Goal: Task Accomplishment & Management: Manage account settings

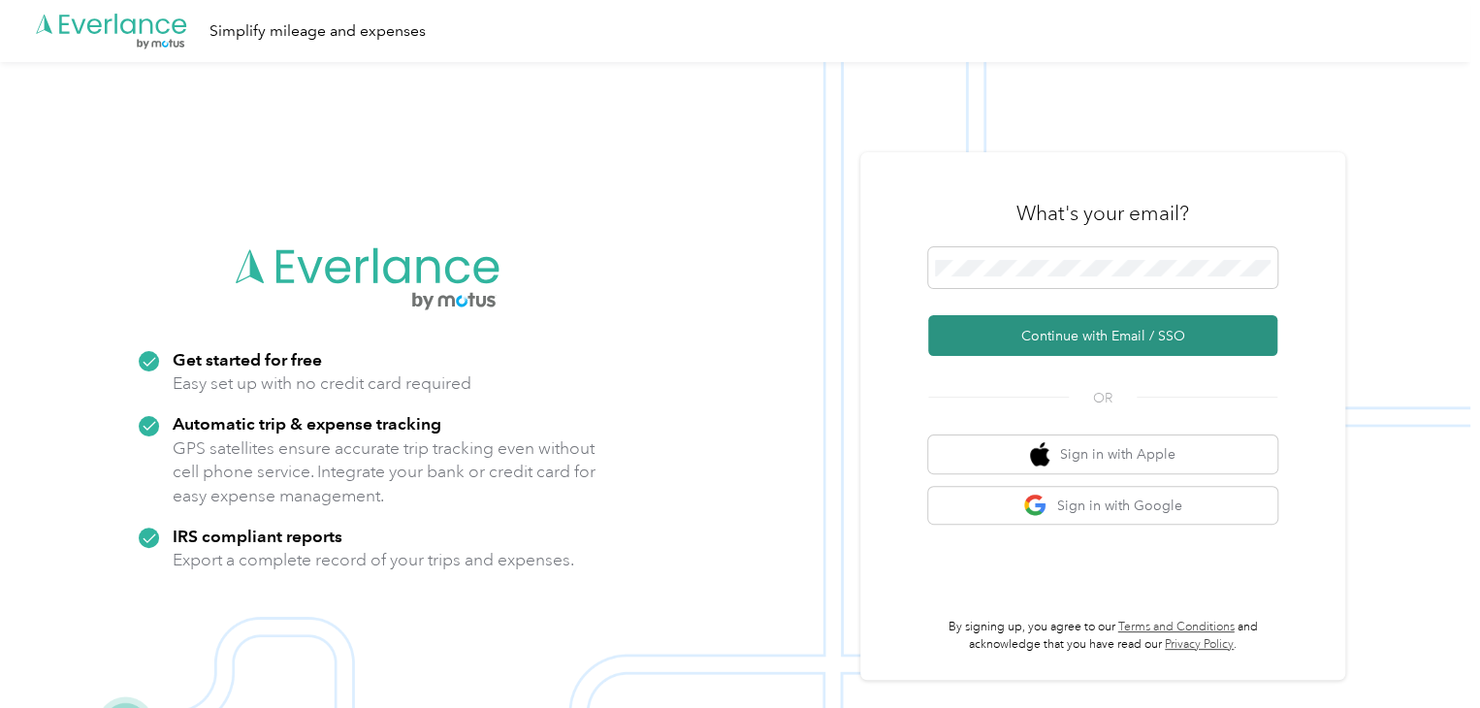
click at [1082, 330] on button "Continue with Email / SSO" at bounding box center [1102, 335] width 349 height 41
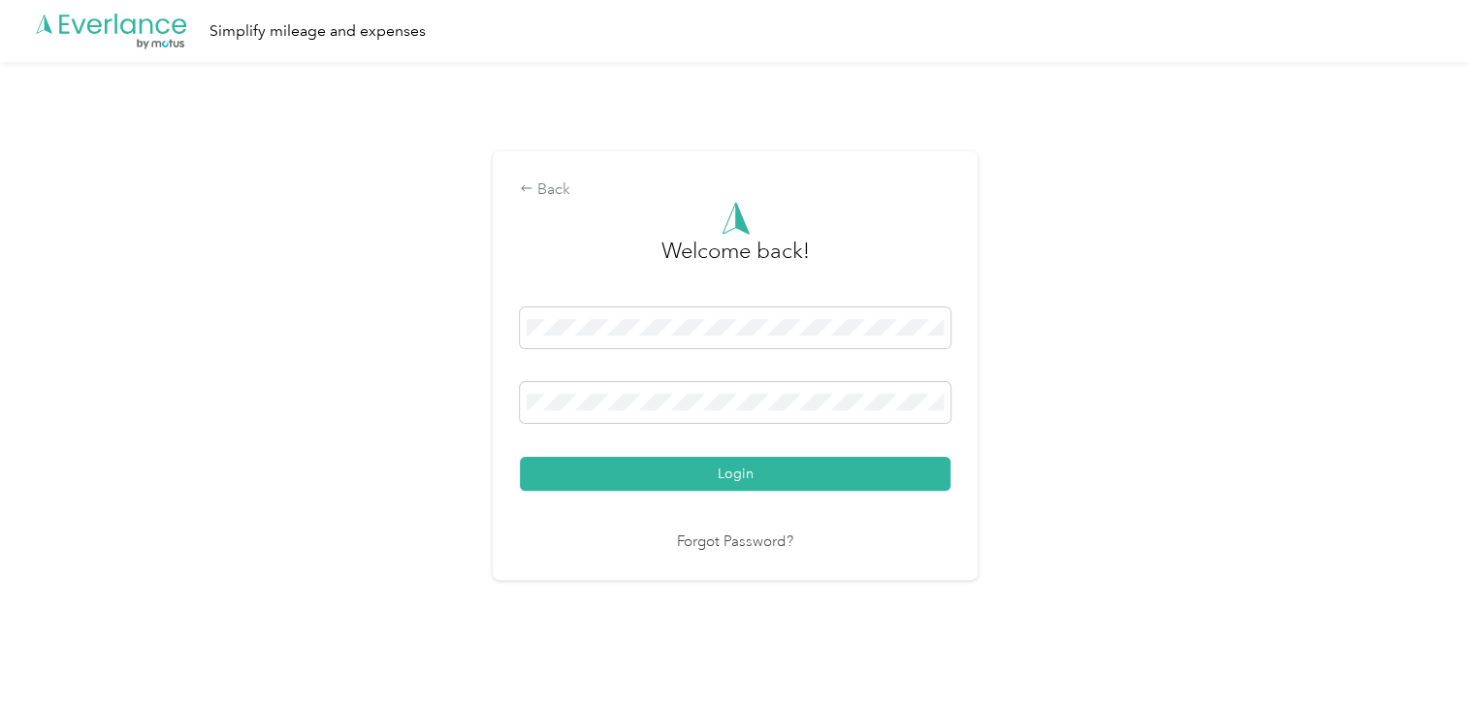
click at [738, 471] on button "Login" at bounding box center [735, 474] width 431 height 34
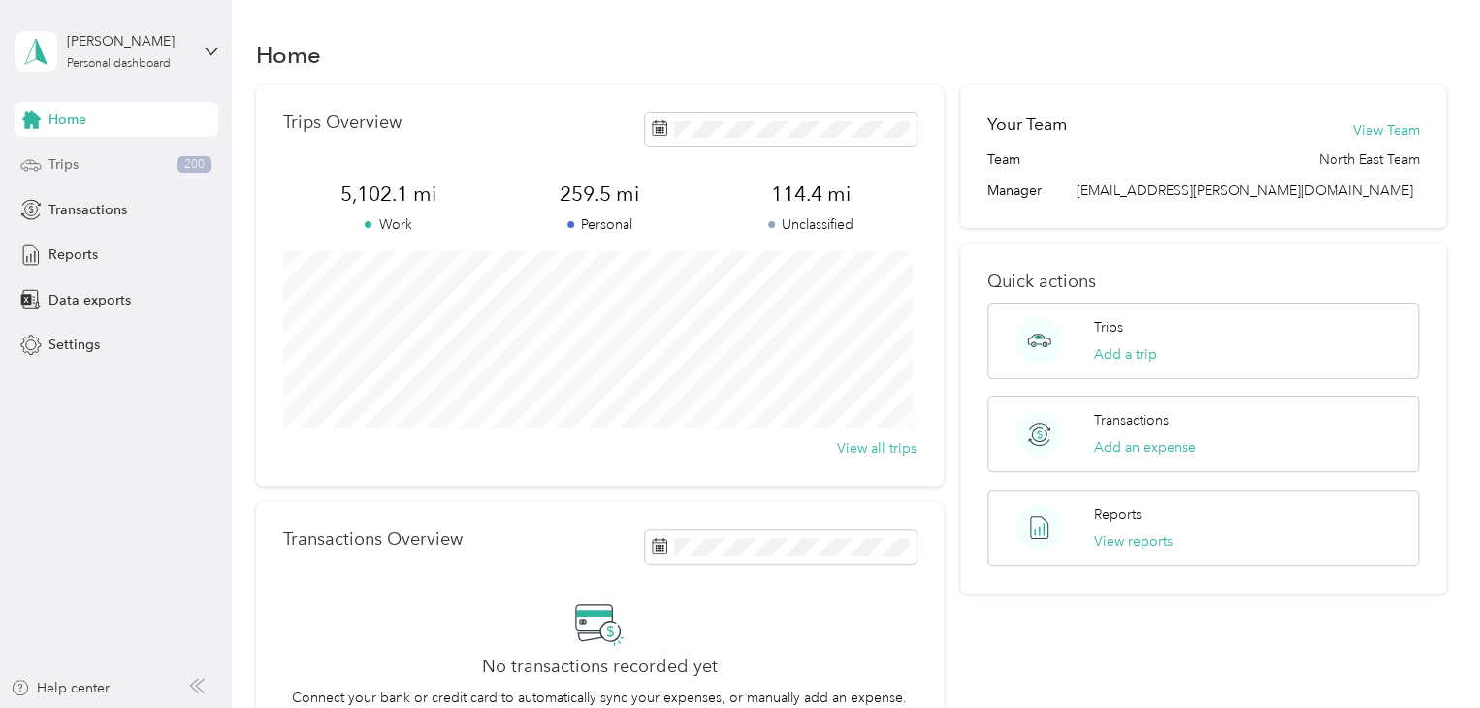
click at [65, 160] on span "Trips" at bounding box center [63, 164] width 30 height 20
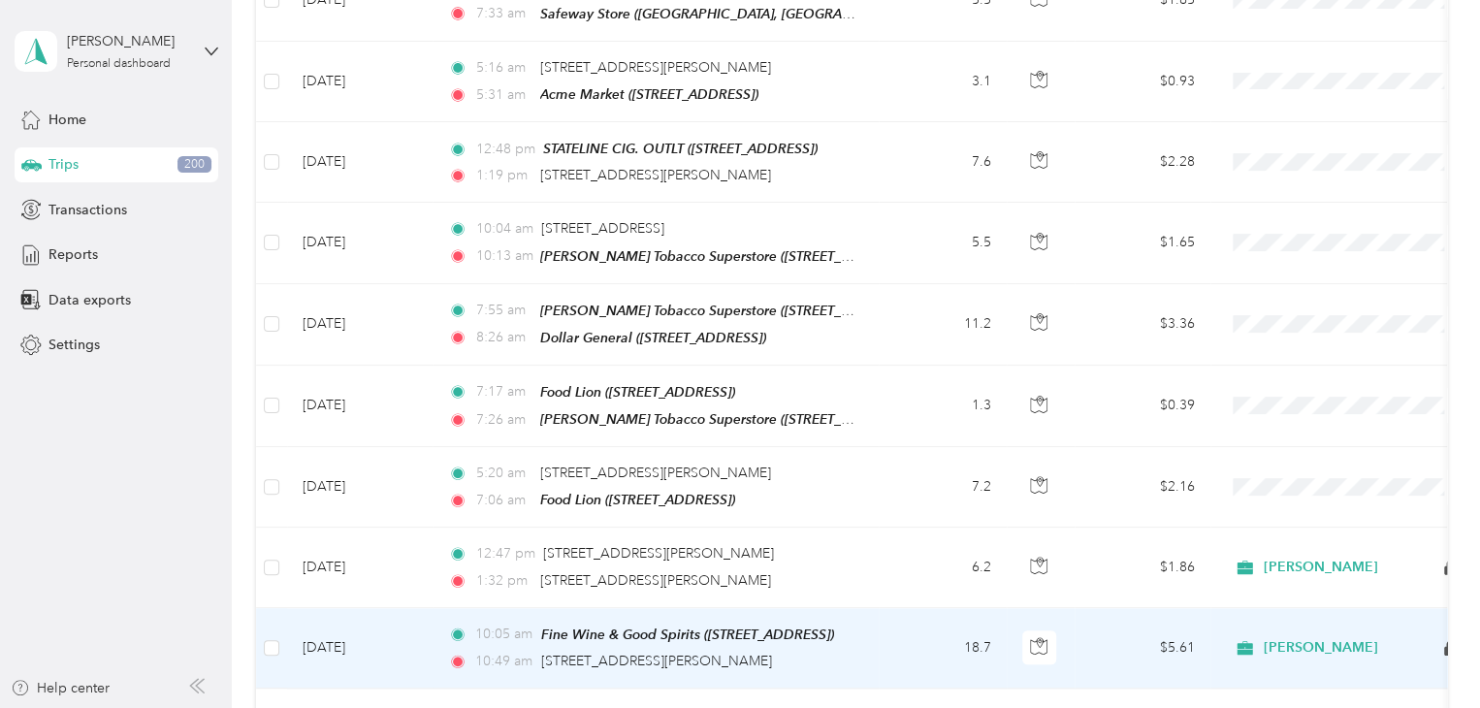
scroll to position [873, 0]
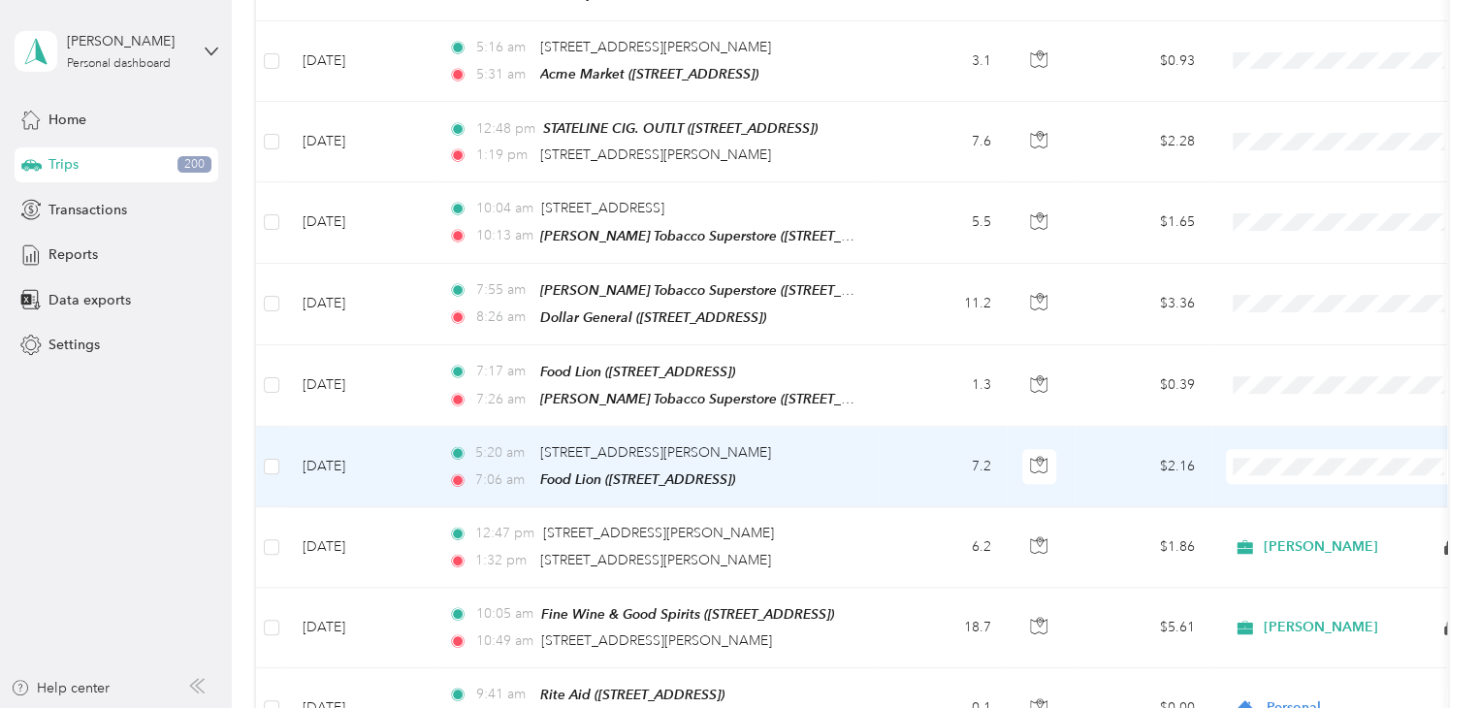
drag, startPoint x: 1276, startPoint y: 484, endPoint x: 1276, endPoint y: 468, distance: 15.5
click at [1276, 482] on span "[PERSON_NAME]" at bounding box center [1362, 482] width 179 height 20
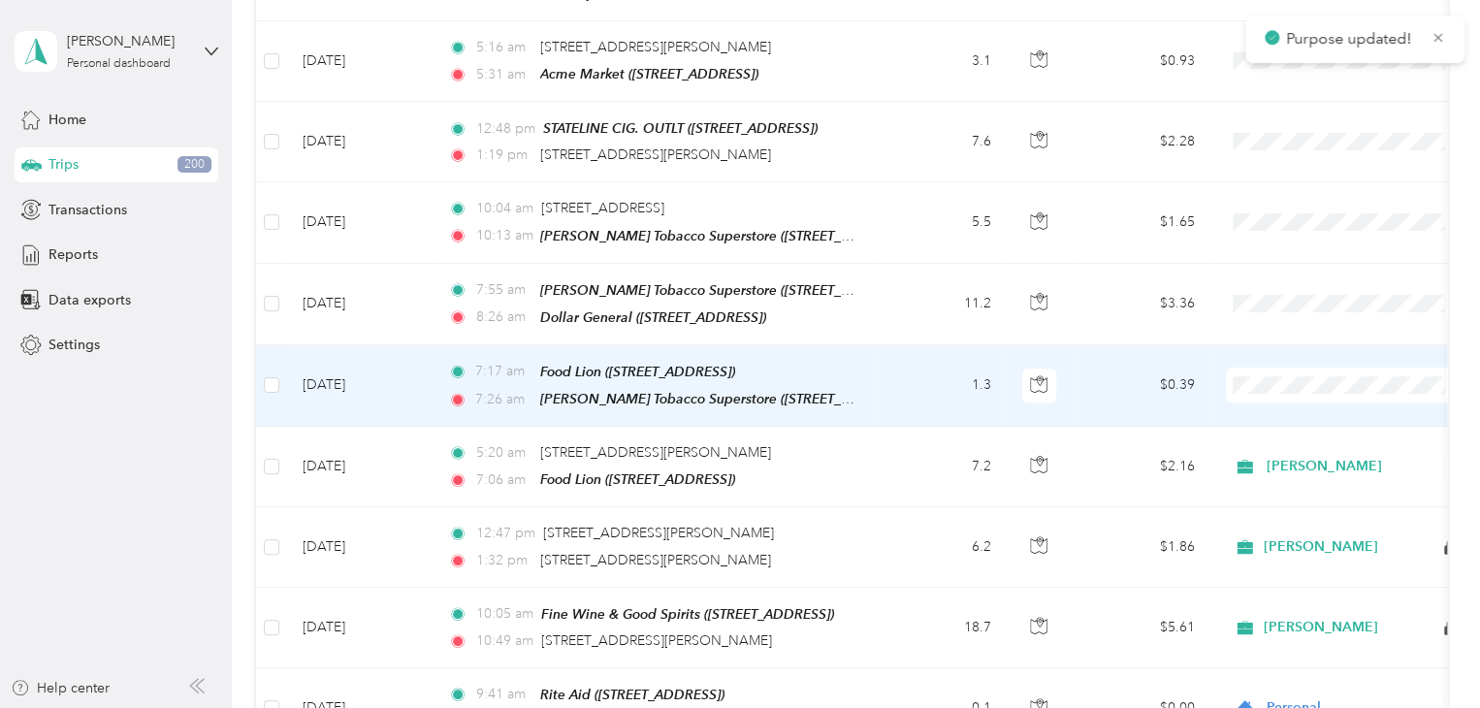
click at [1271, 404] on span "[PERSON_NAME]" at bounding box center [1345, 405] width 213 height 20
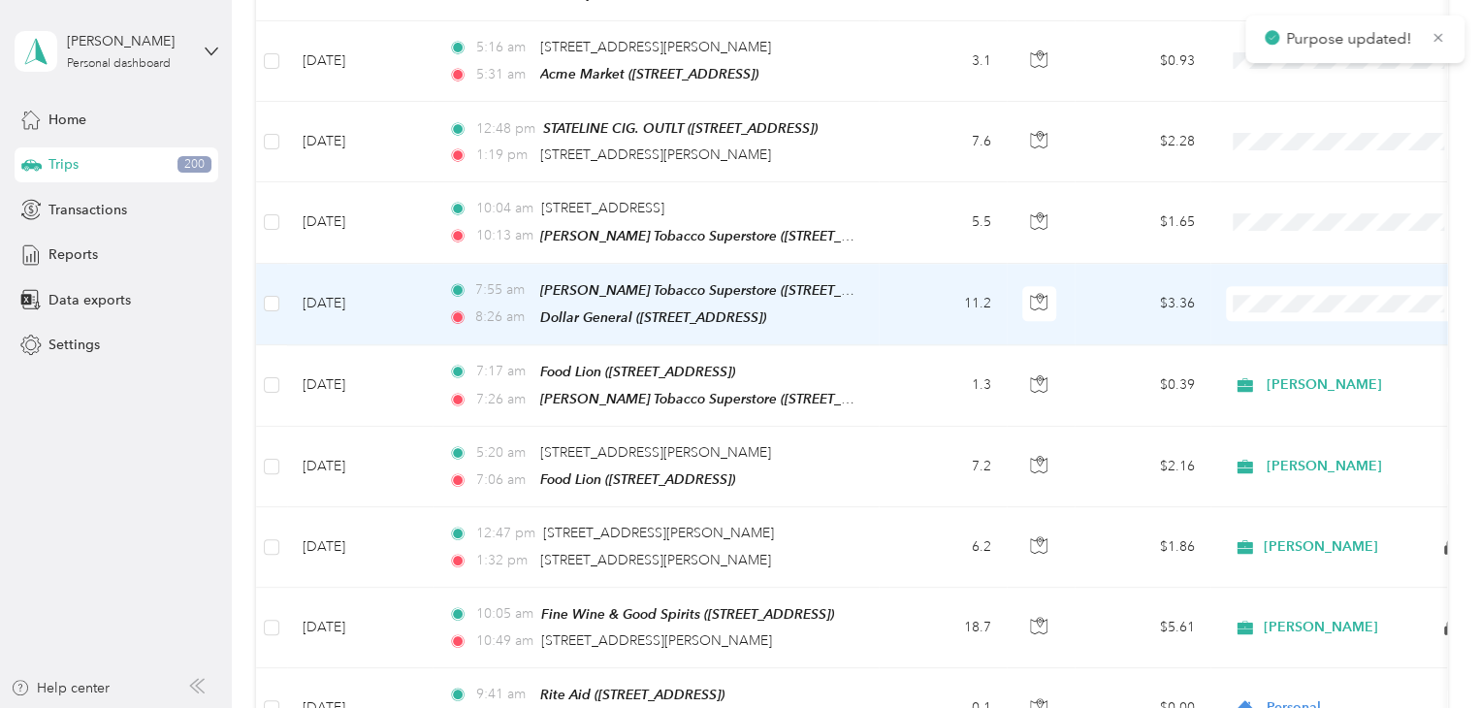
drag, startPoint x: 1276, startPoint y: 329, endPoint x: 1275, endPoint y: 314, distance: 14.6
click at [1276, 327] on li "[PERSON_NAME]" at bounding box center [1346, 324] width 240 height 34
click at [1280, 293] on span "[PERSON_NAME]" at bounding box center [1354, 303] width 177 height 21
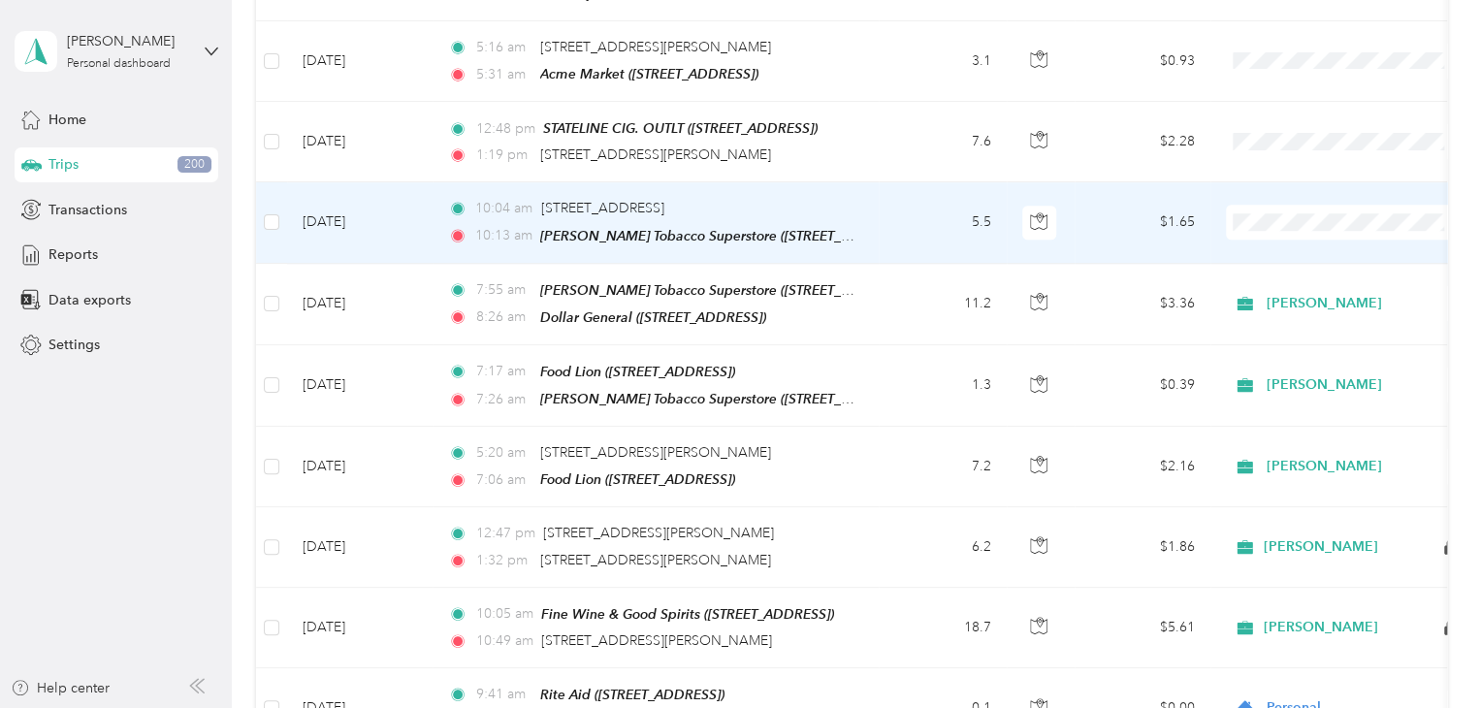
click at [1282, 245] on li "[PERSON_NAME]" at bounding box center [1346, 245] width 240 height 34
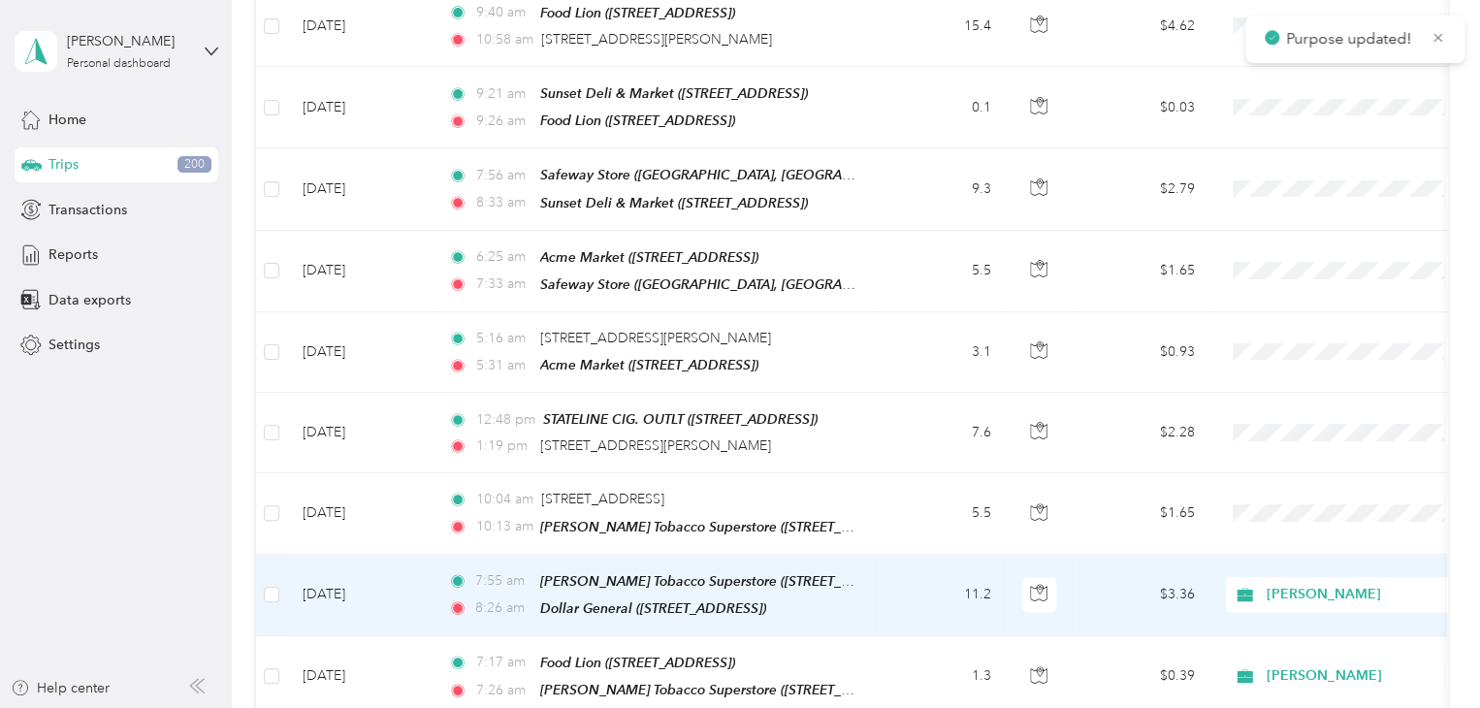
scroll to position [582, 0]
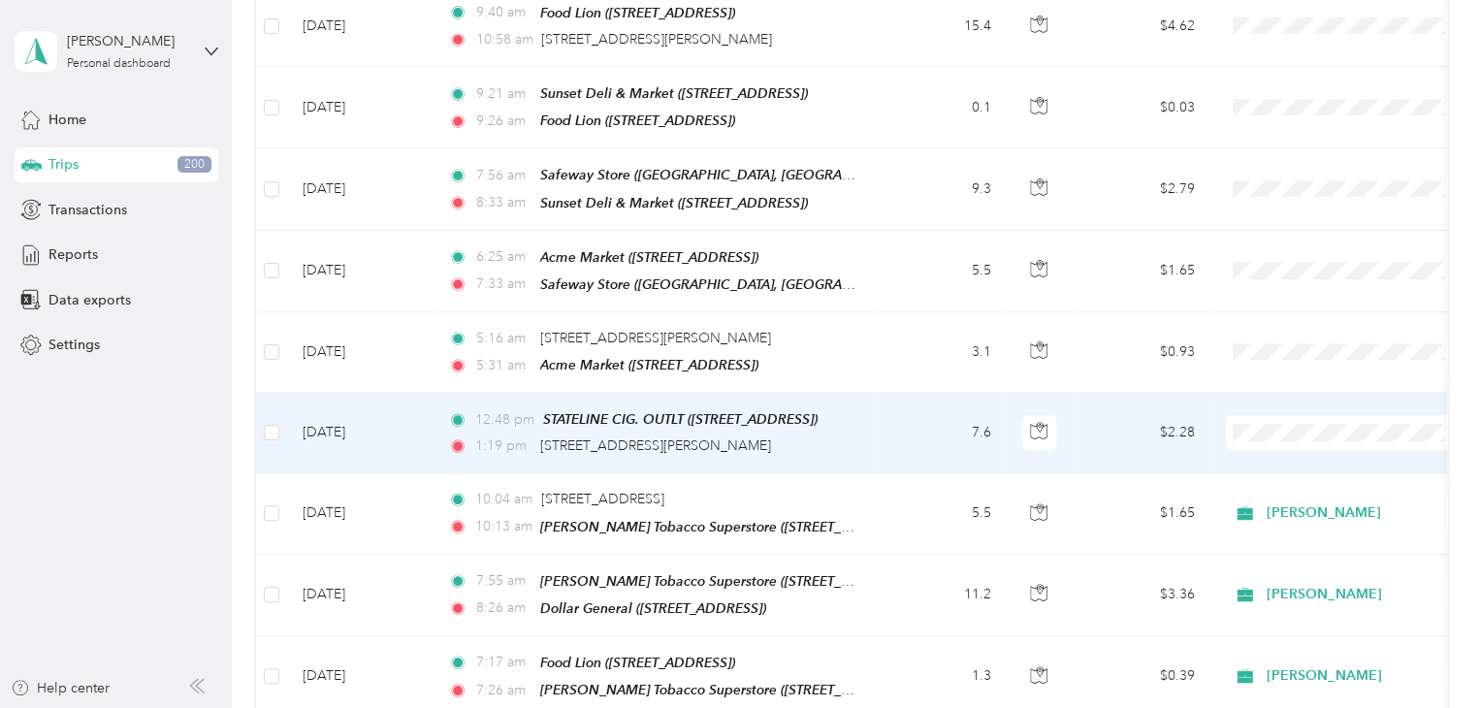
click at [1297, 463] on ol "[PERSON_NAME] Personal" at bounding box center [1346, 473] width 240 height 68
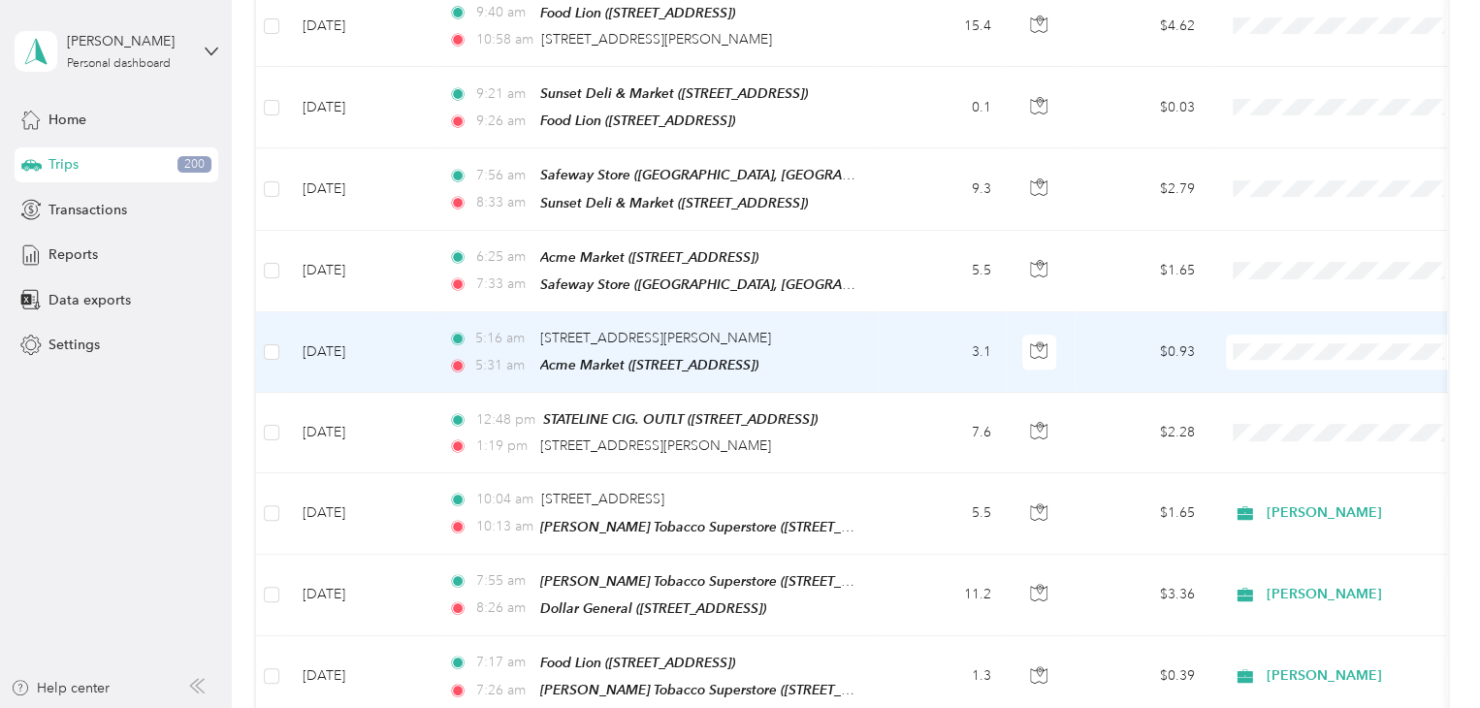
click at [1286, 374] on span "[PERSON_NAME]" at bounding box center [1362, 377] width 179 height 20
click at [1272, 341] on span "[PERSON_NAME]" at bounding box center [1354, 351] width 177 height 21
click at [1283, 378] on span "[PERSON_NAME]" at bounding box center [1351, 372] width 157 height 20
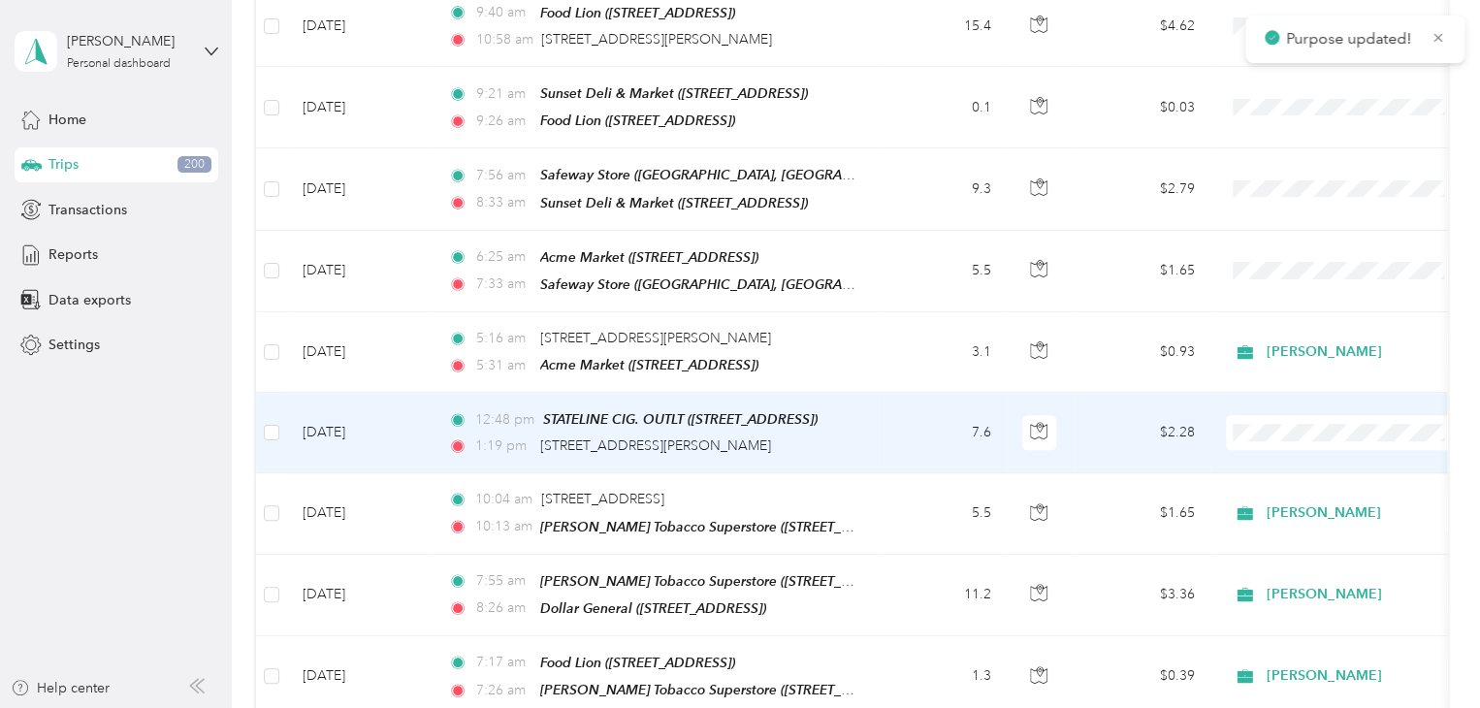
click at [1291, 459] on li "[PERSON_NAME]" at bounding box center [1346, 456] width 240 height 34
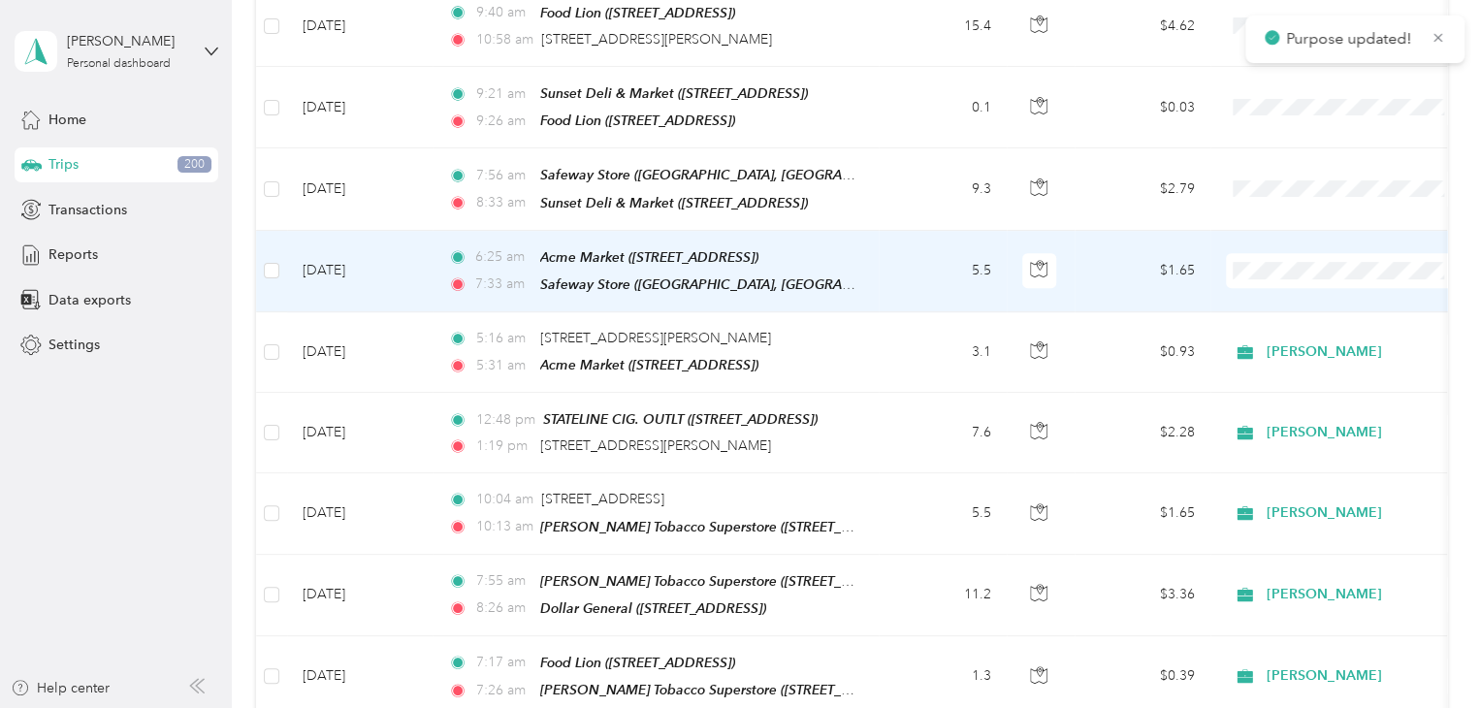
click at [1284, 301] on li "[PERSON_NAME]" at bounding box center [1346, 297] width 240 height 34
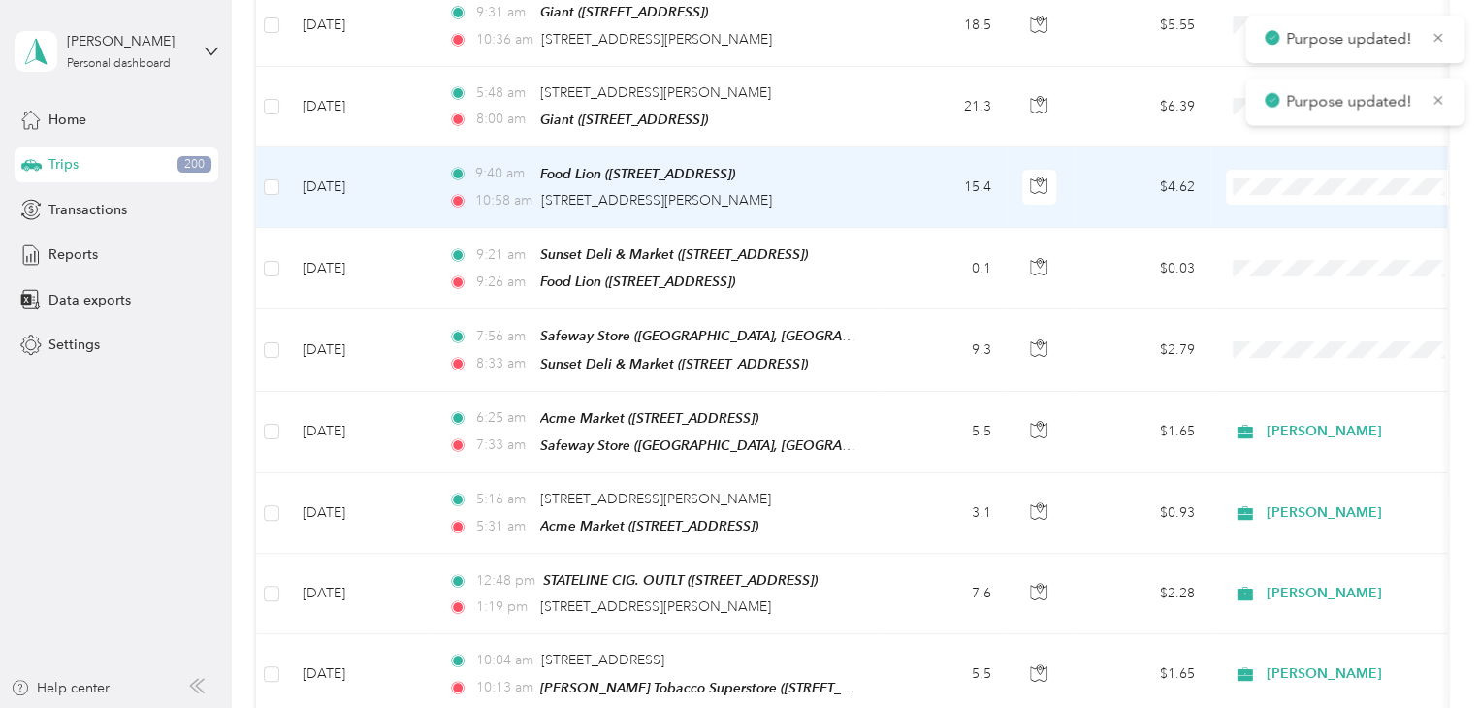
scroll to position [388, 0]
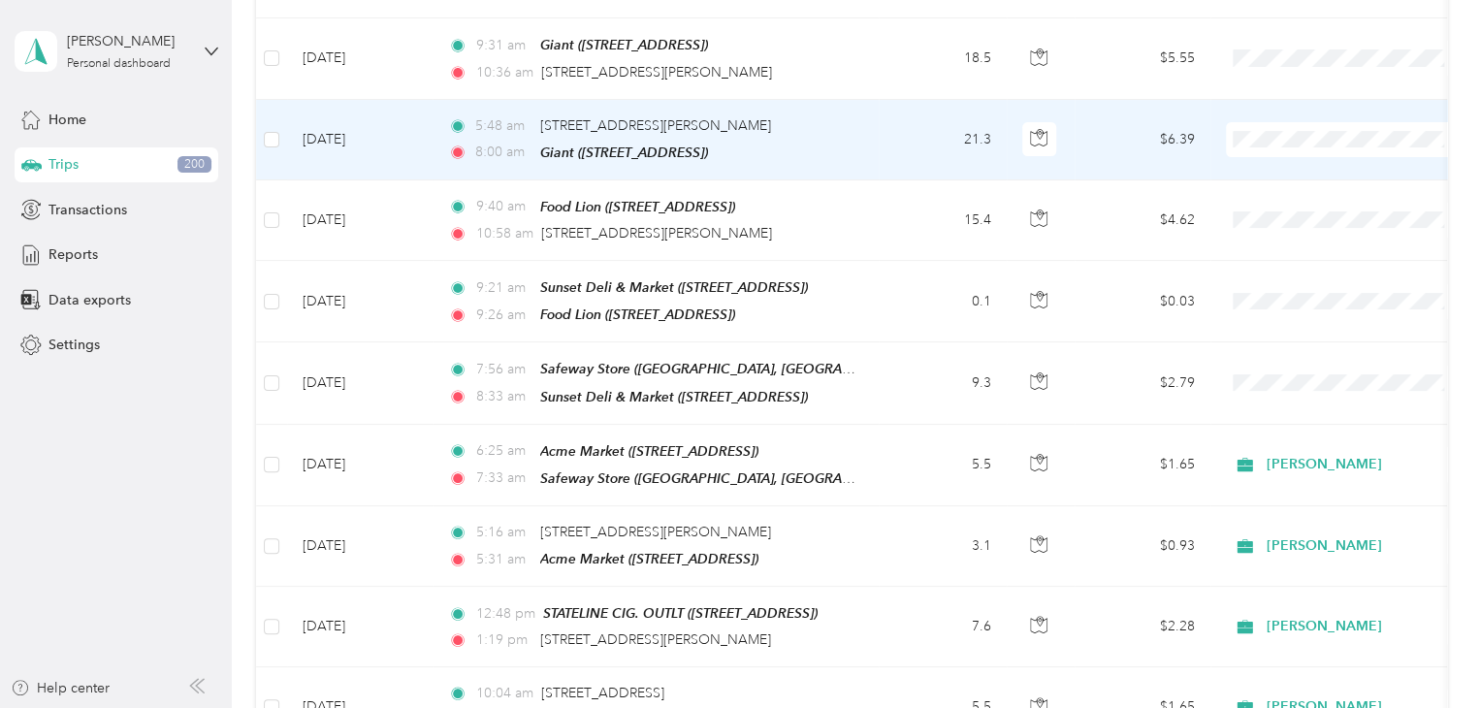
click at [1285, 174] on span "[PERSON_NAME]" at bounding box center [1362, 173] width 179 height 20
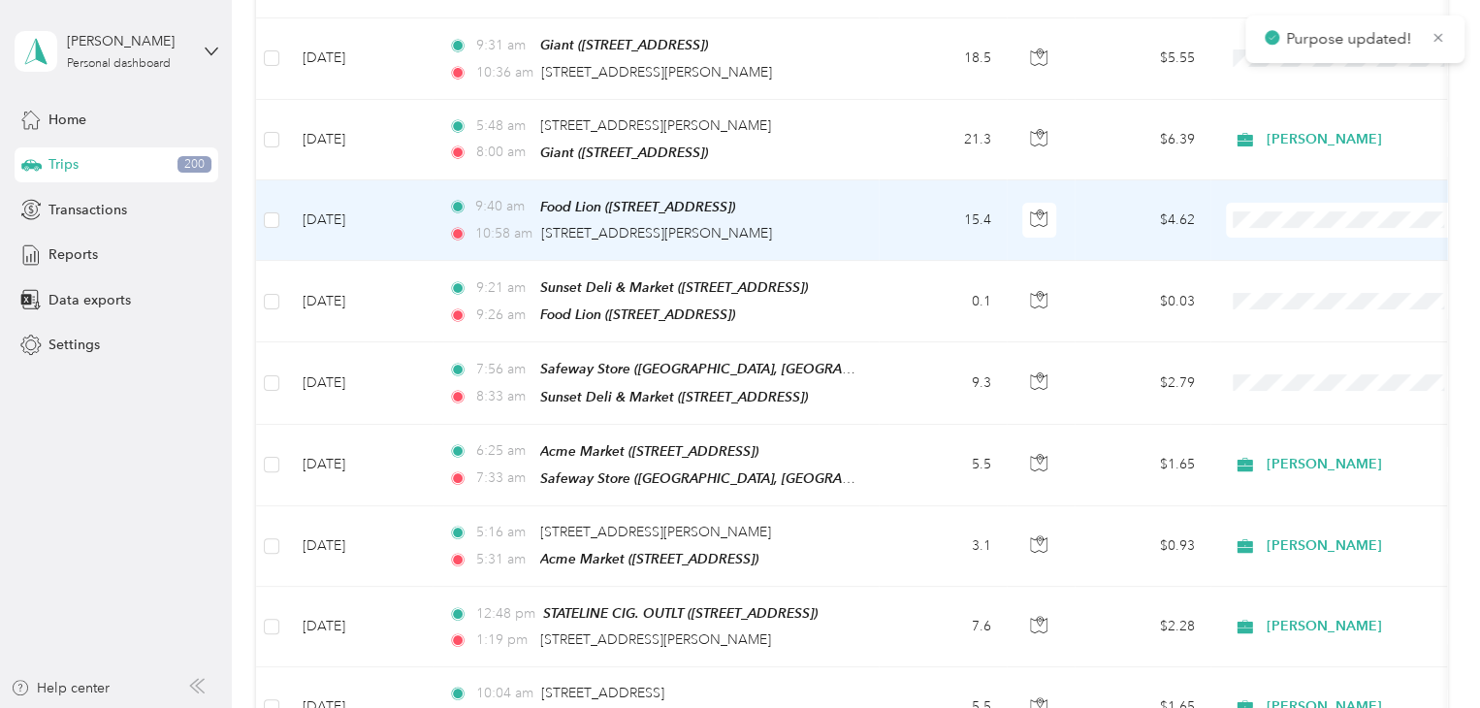
click at [1276, 255] on li "[PERSON_NAME]" at bounding box center [1346, 253] width 240 height 34
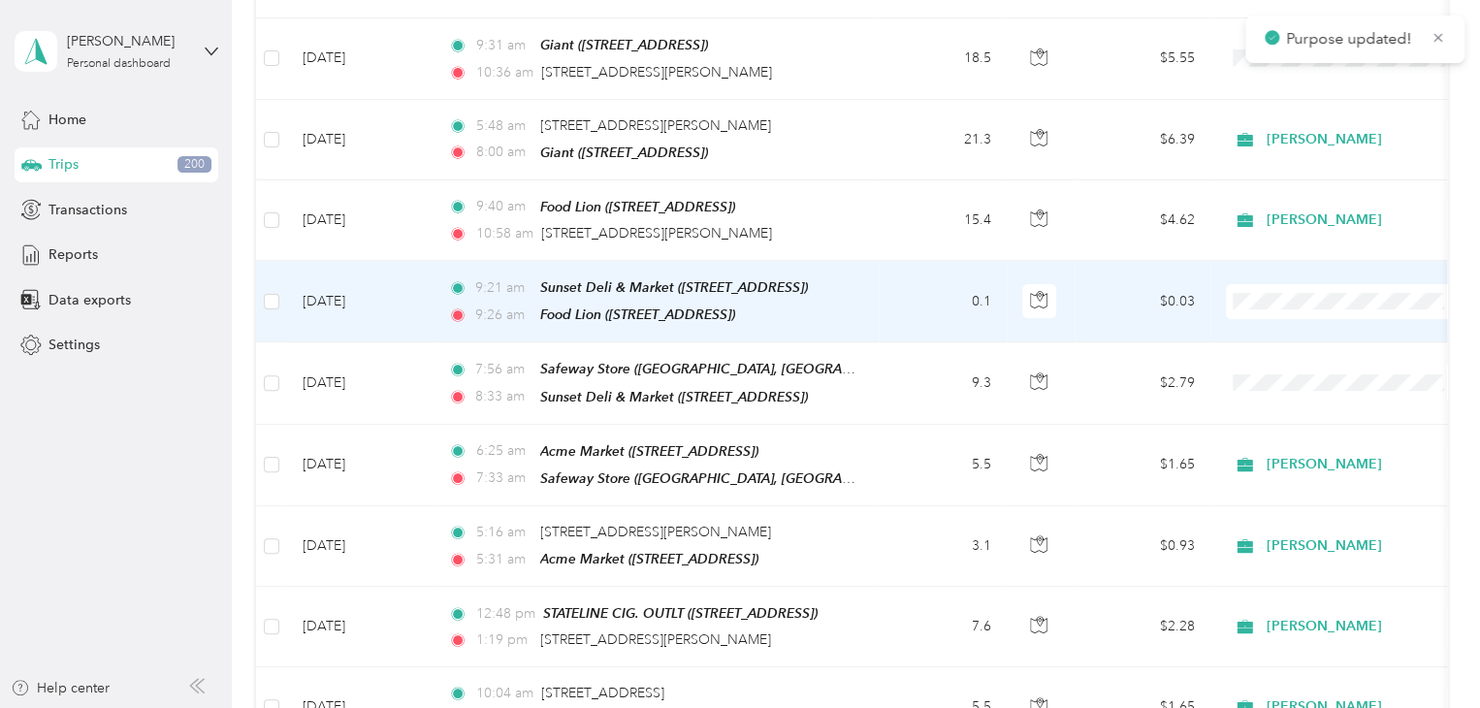
drag, startPoint x: 1276, startPoint y: 335, endPoint x: 1261, endPoint y: 328, distance: 16.9
click at [1276, 332] on span "[PERSON_NAME]" at bounding box center [1362, 332] width 179 height 20
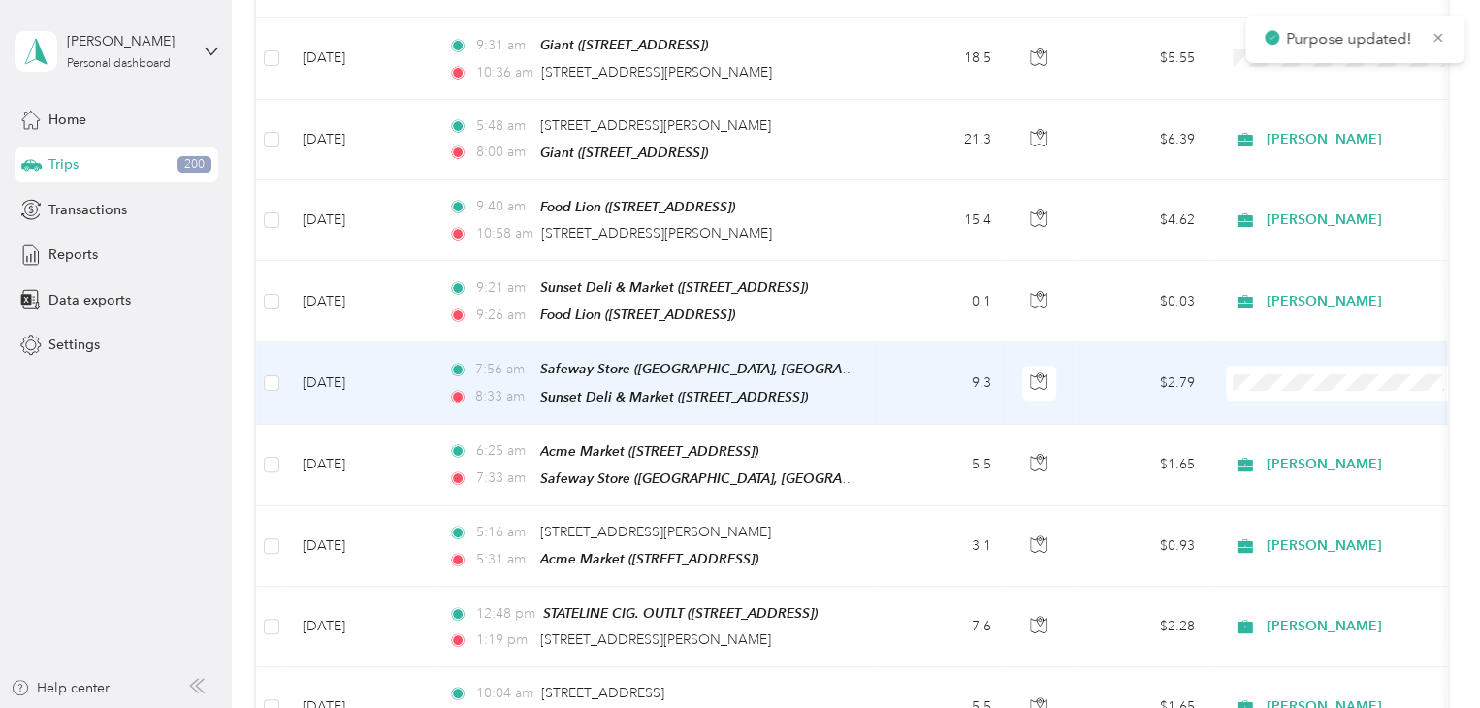
click at [1290, 411] on span "[PERSON_NAME]" at bounding box center [1362, 411] width 179 height 20
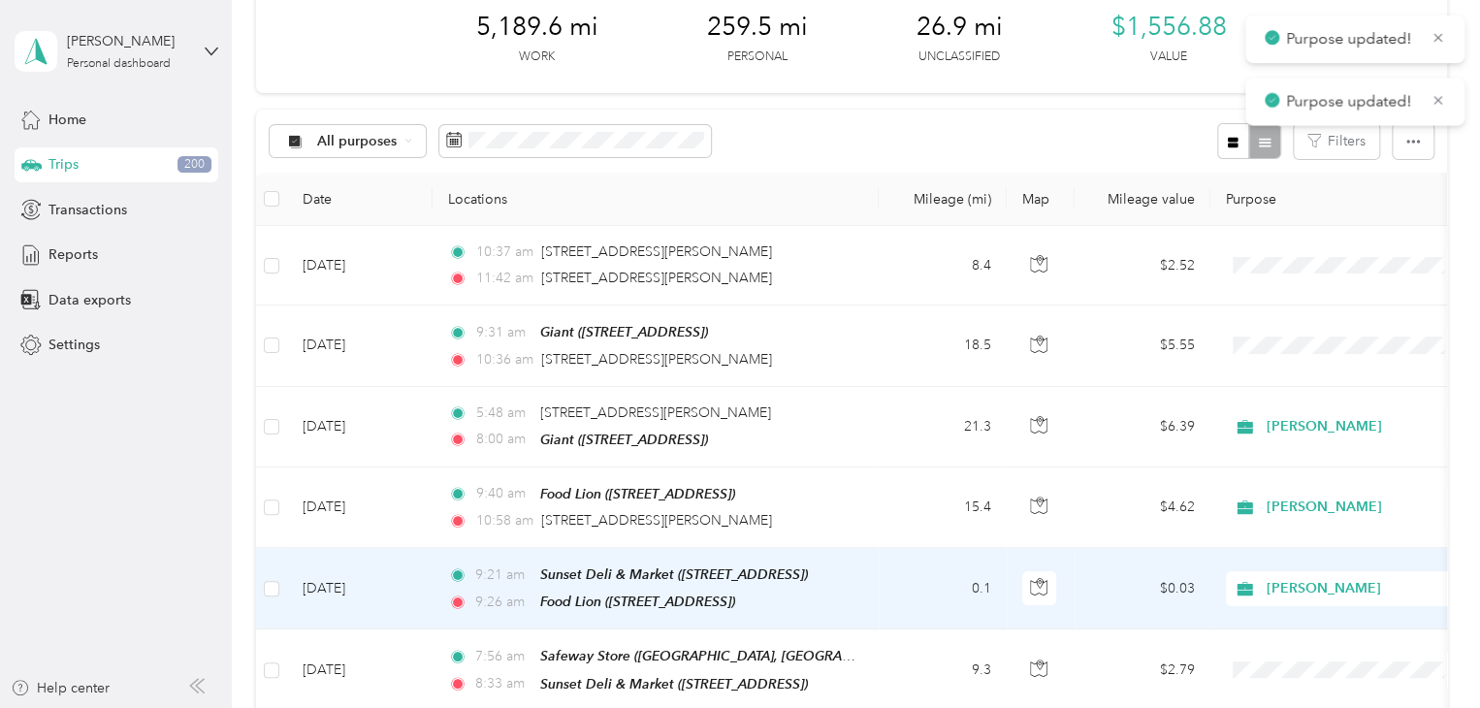
scroll to position [97, 0]
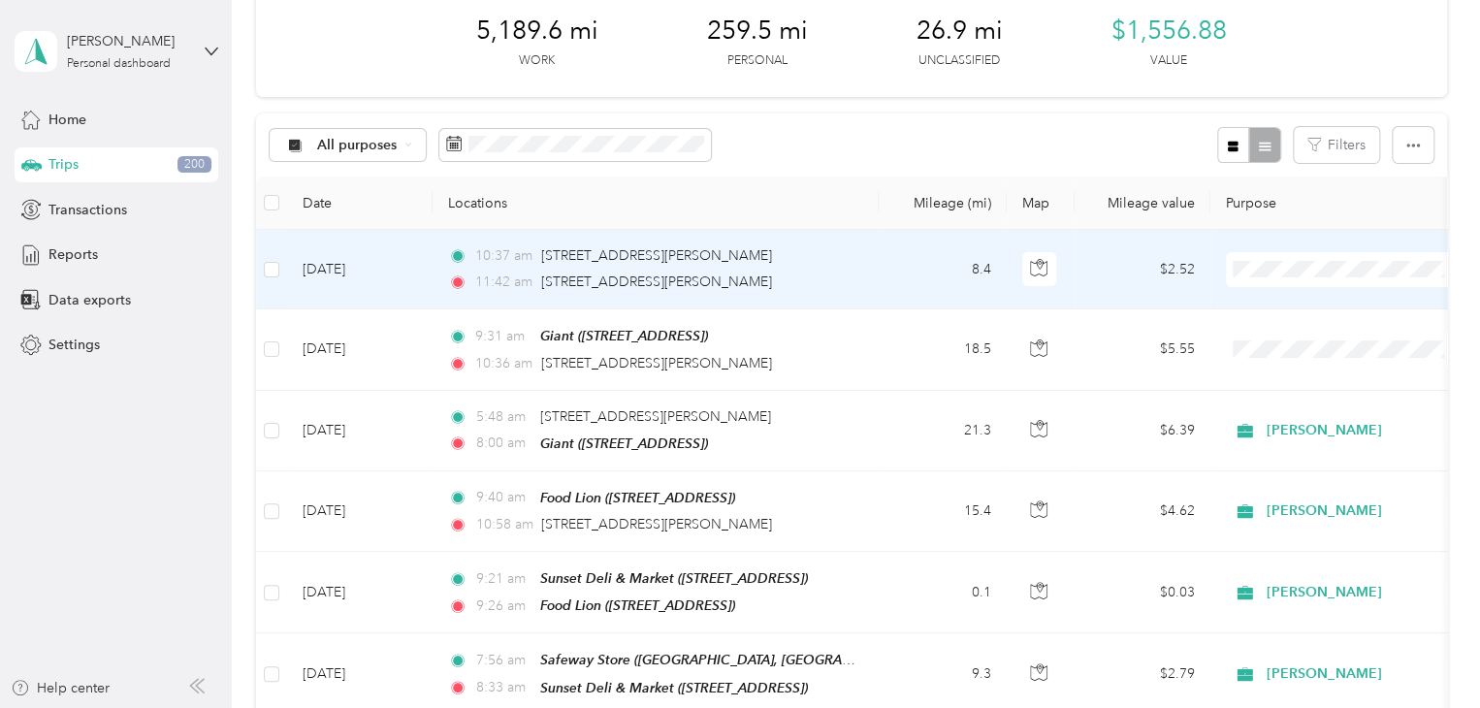
click at [1289, 314] on ol "[PERSON_NAME] Personal" at bounding box center [1346, 322] width 240 height 68
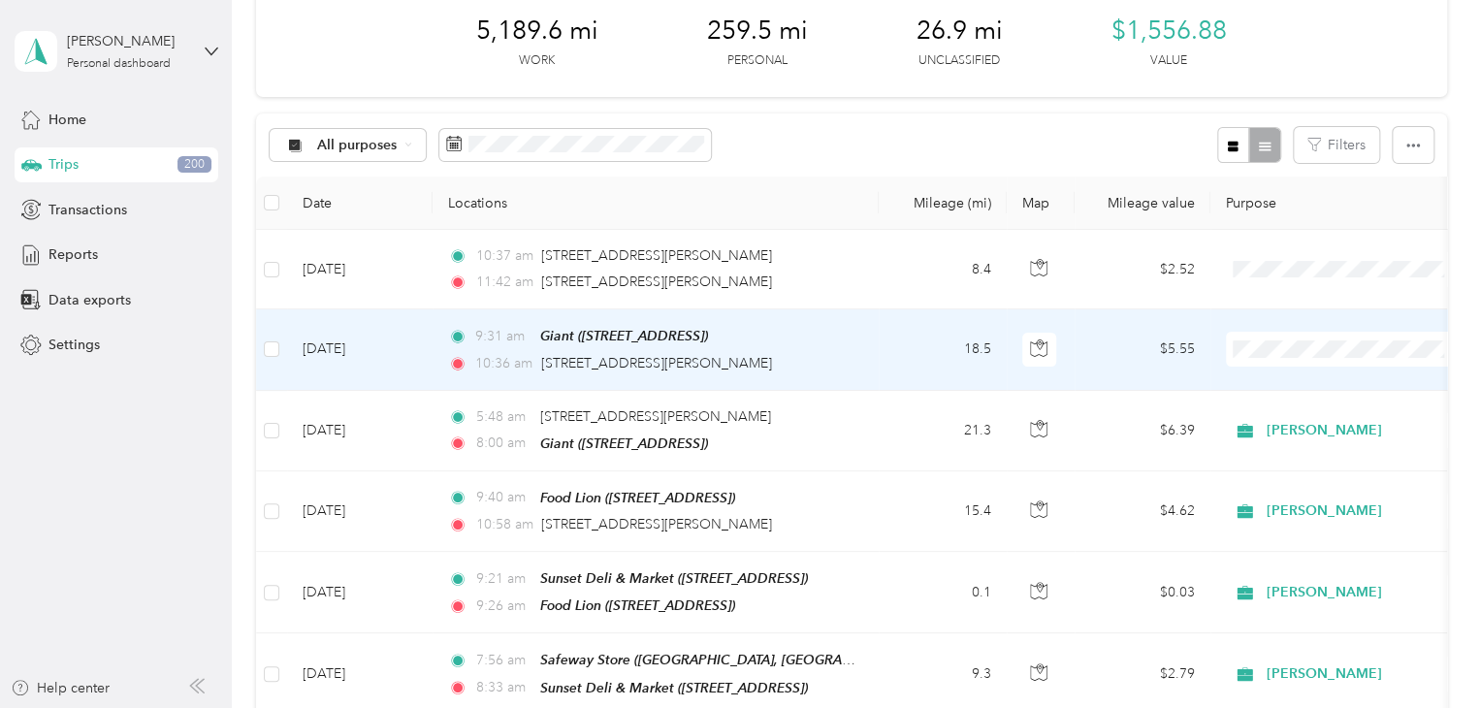
click at [1289, 387] on li "[PERSON_NAME]" at bounding box center [1346, 384] width 240 height 34
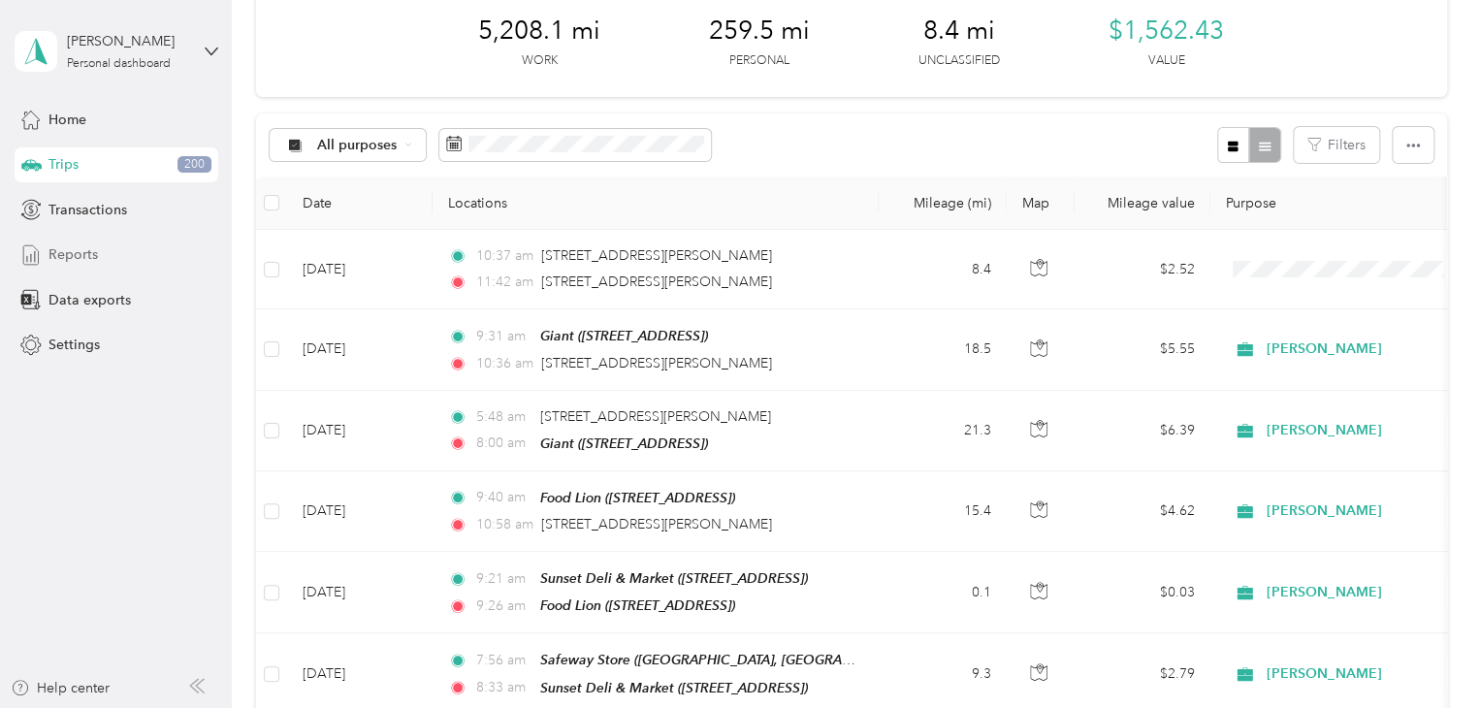
click at [67, 256] on span "Reports" at bounding box center [72, 254] width 49 height 20
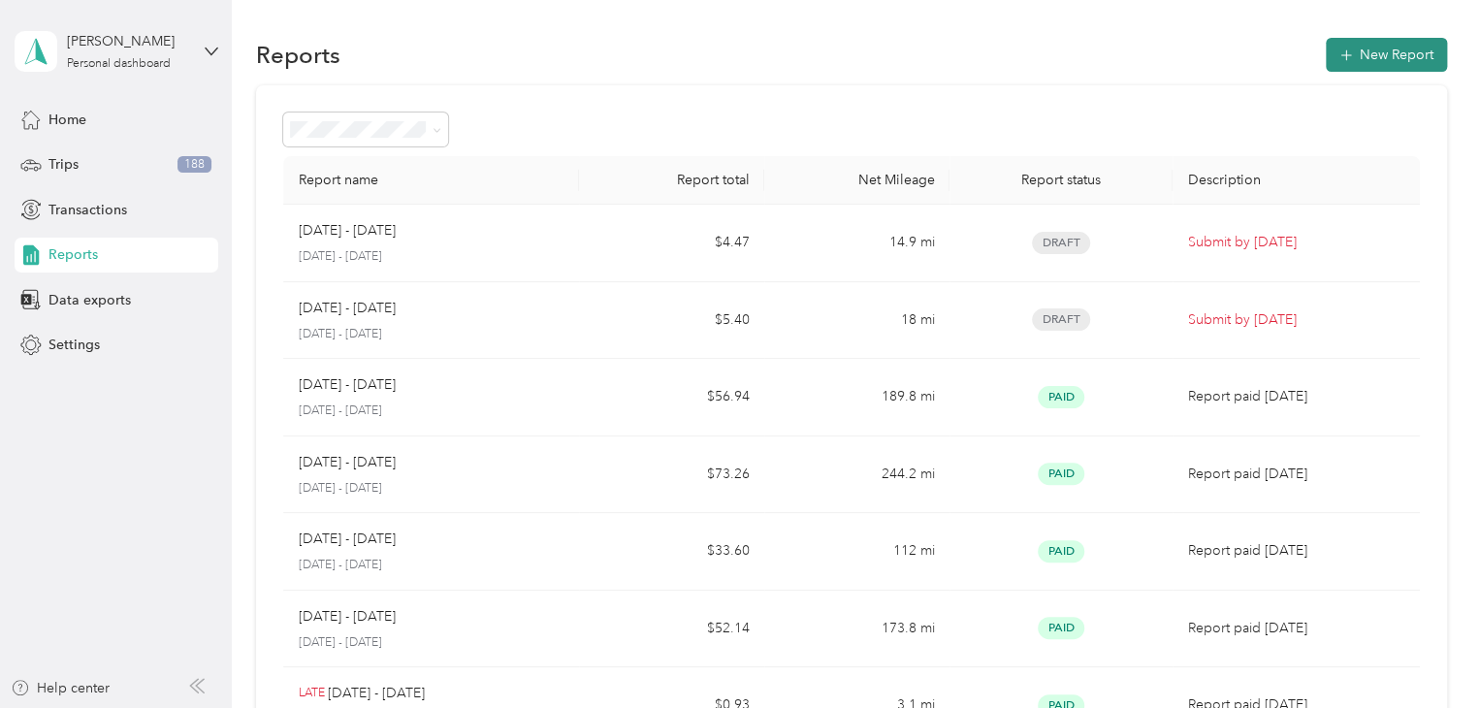
click at [1365, 62] on button "New Report" at bounding box center [1386, 55] width 121 height 34
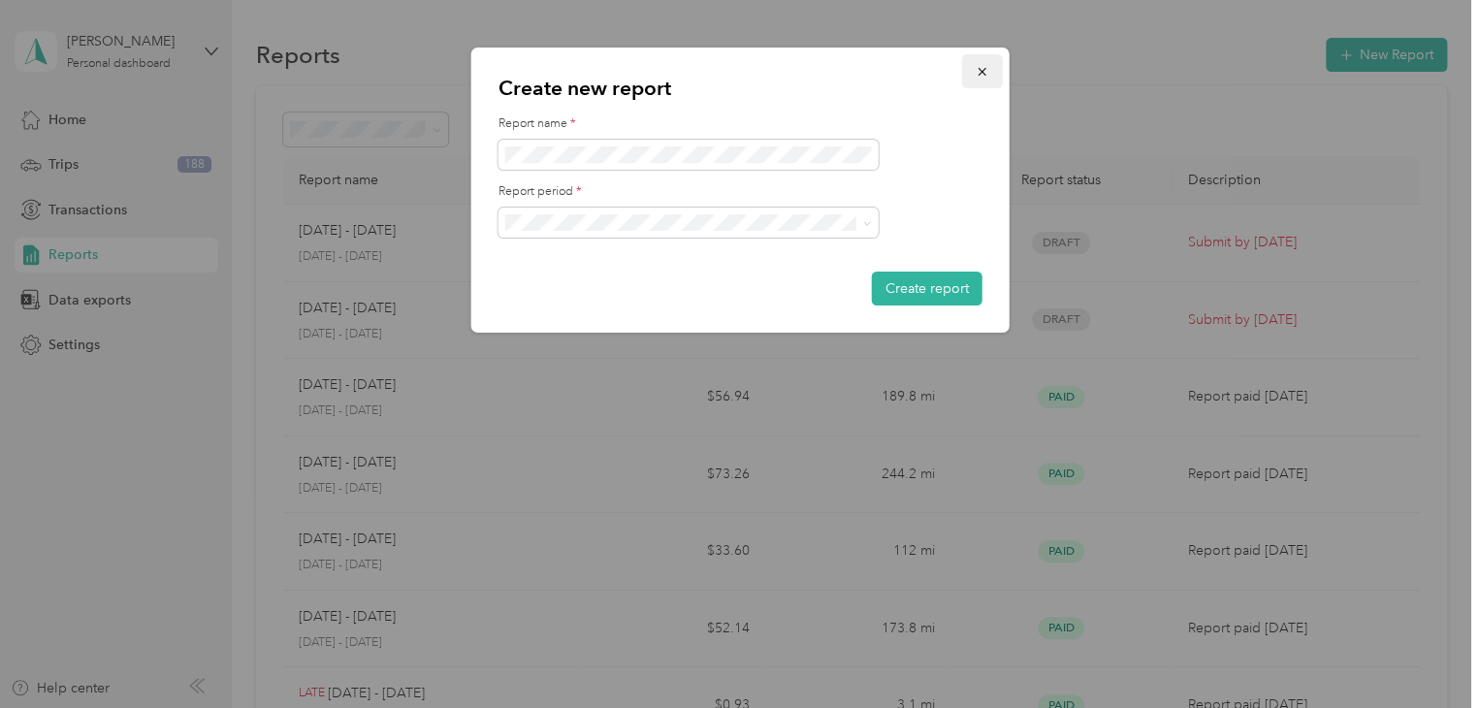
click at [977, 71] on icon "button" at bounding box center [982, 72] width 14 height 14
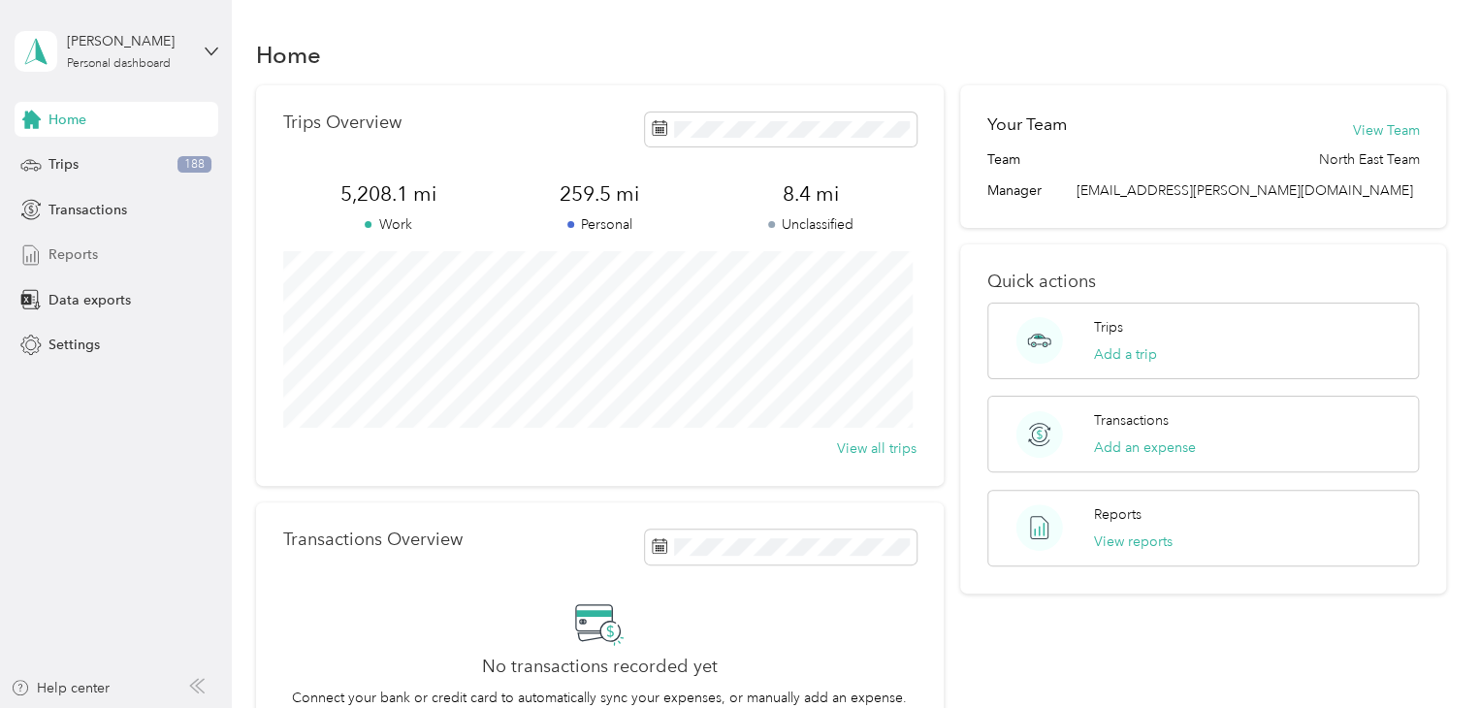
click at [78, 251] on span "Reports" at bounding box center [72, 254] width 49 height 20
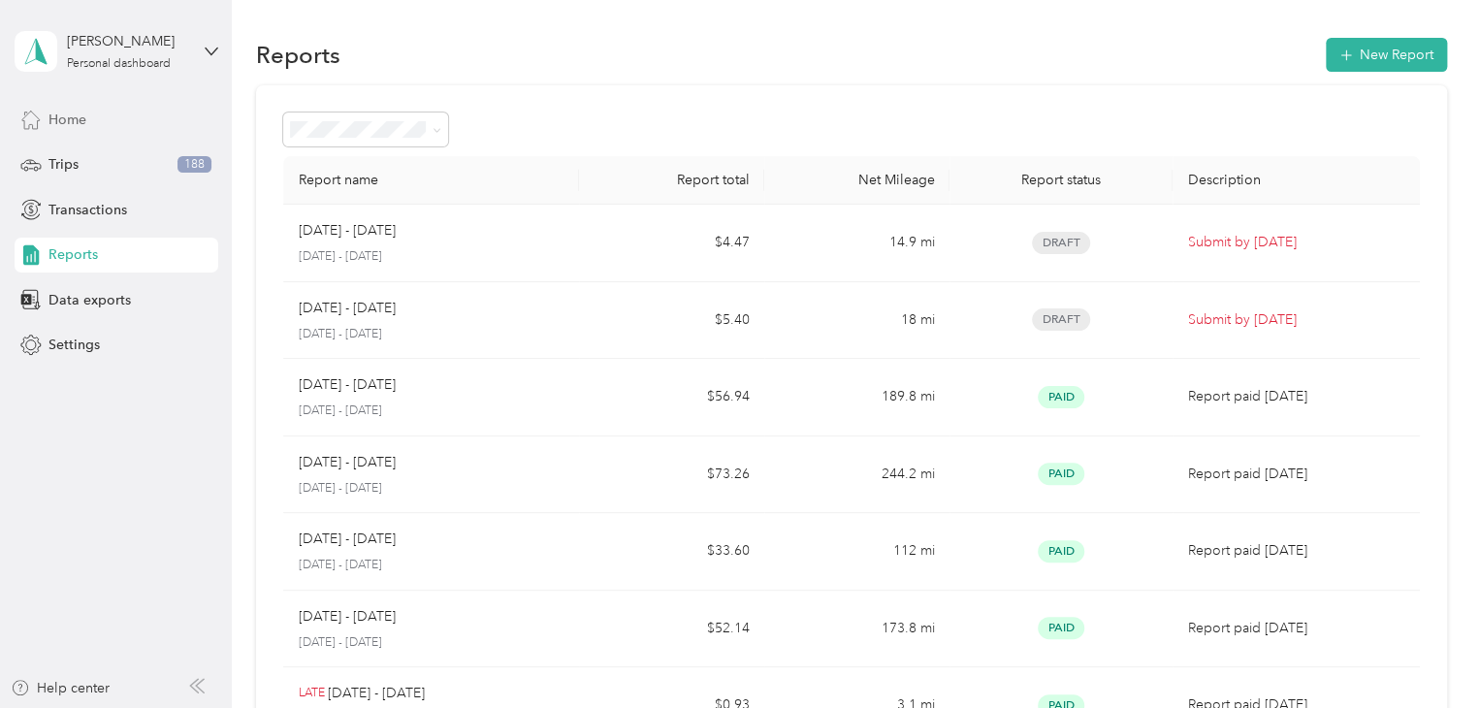
click at [66, 116] on span "Home" at bounding box center [67, 120] width 38 height 20
